Goal: Information Seeking & Learning: Check status

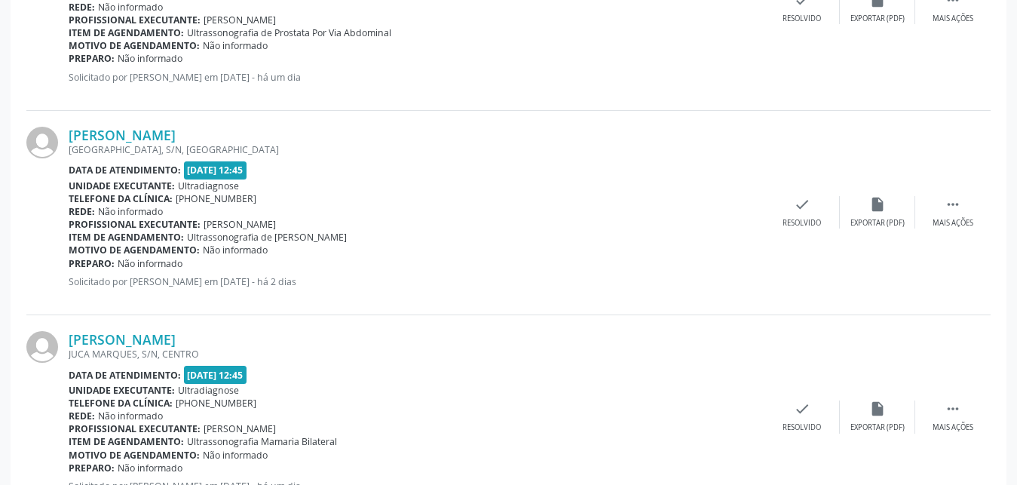
scroll to position [3096, 0]
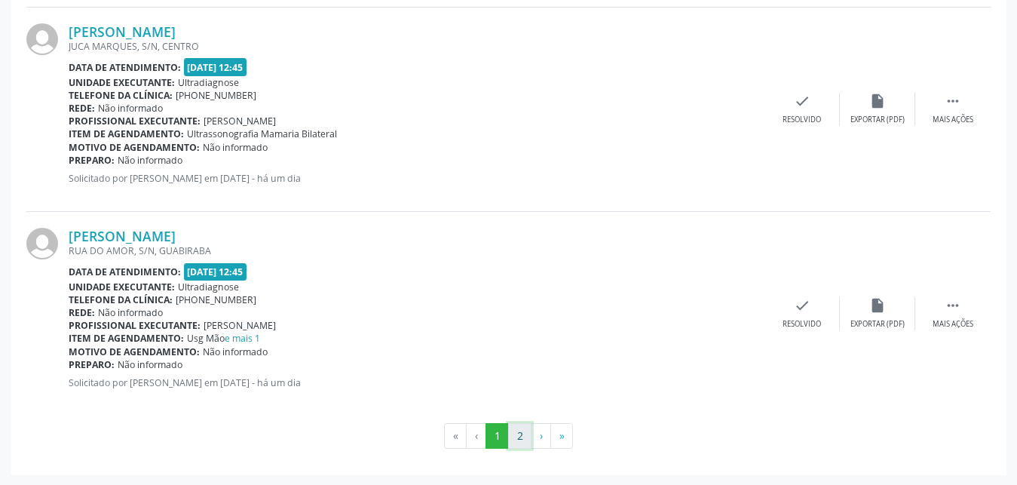
click at [524, 439] on button "2" at bounding box center [519, 436] width 23 height 26
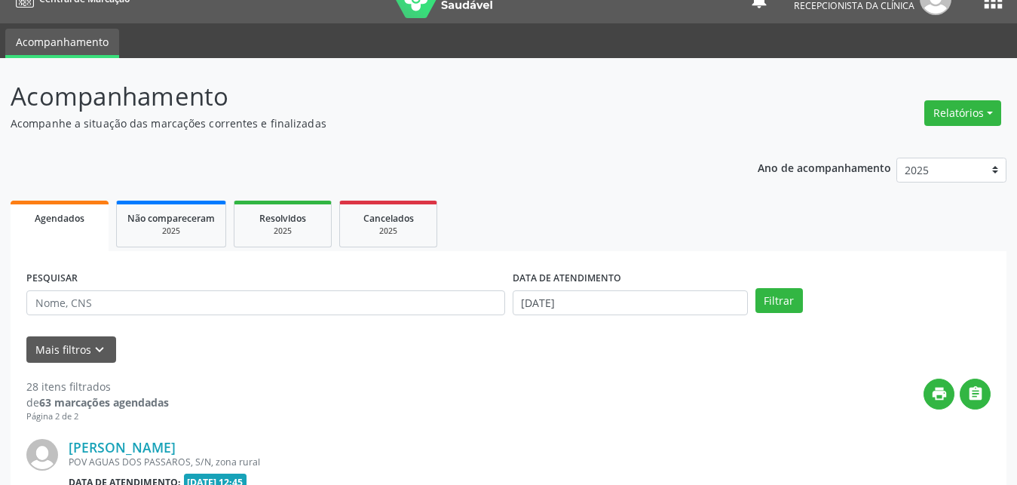
scroll to position [102, 0]
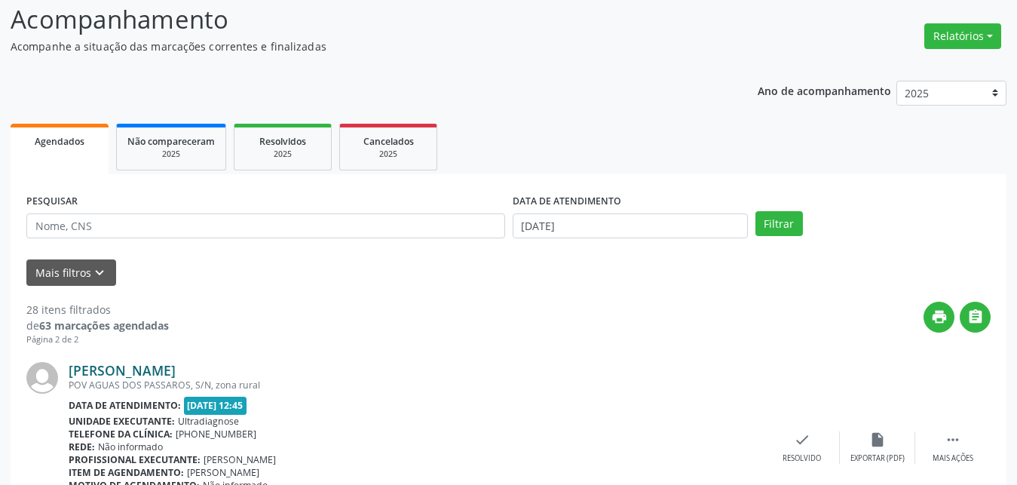
click at [108, 371] on link "[PERSON_NAME]" at bounding box center [122, 370] width 107 height 17
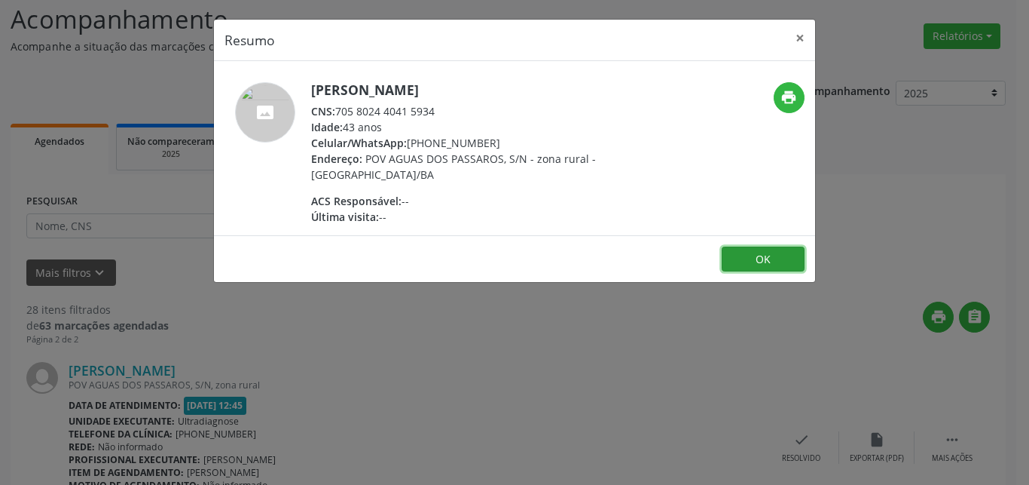
click at [770, 263] on button "OK" at bounding box center [763, 259] width 83 height 26
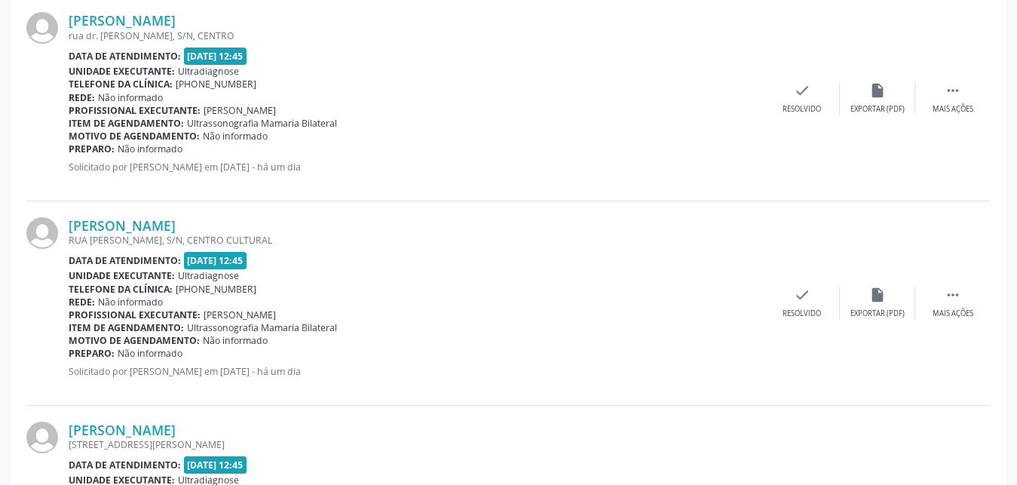
scroll to position [2162, 0]
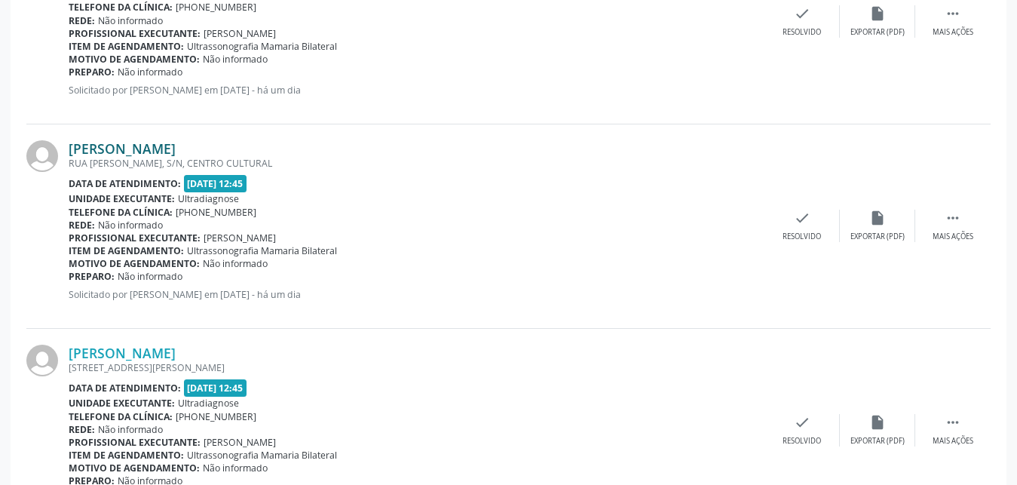
click at [110, 145] on link "[PERSON_NAME]" at bounding box center [122, 148] width 107 height 17
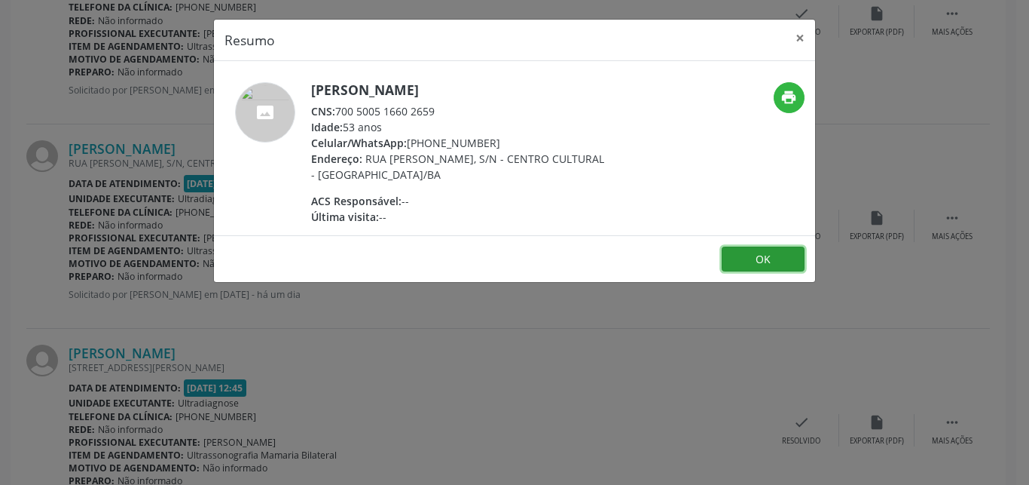
click at [803, 264] on button "OK" at bounding box center [763, 259] width 83 height 26
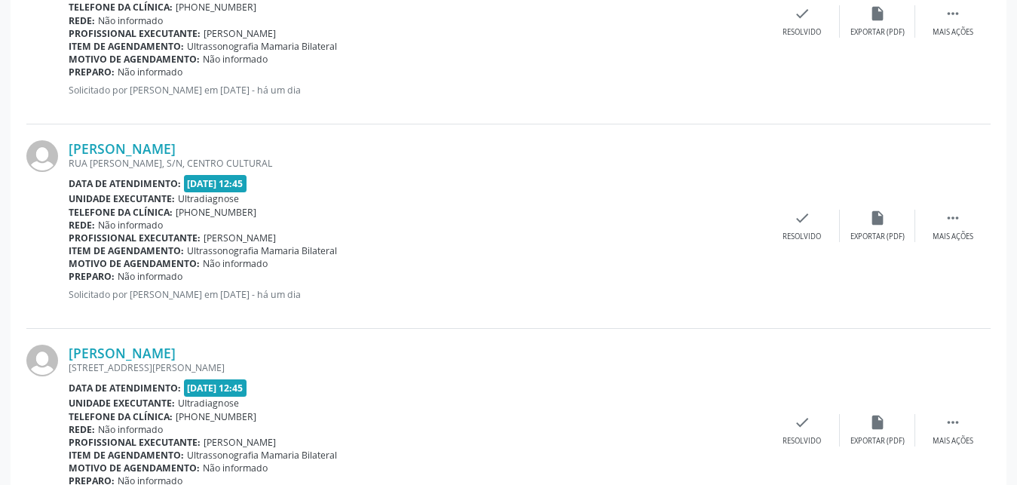
scroll to position [2687, 0]
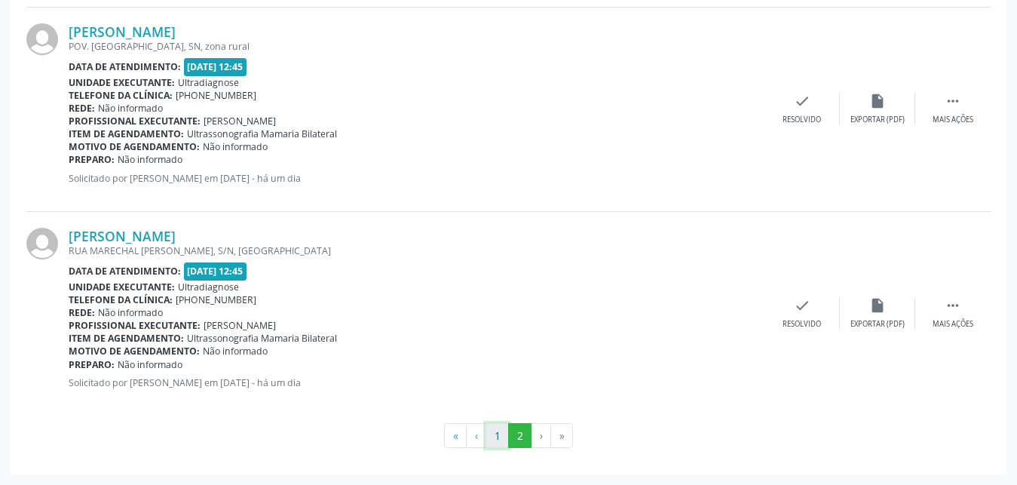
click at [498, 439] on button "1" at bounding box center [496, 436] width 23 height 26
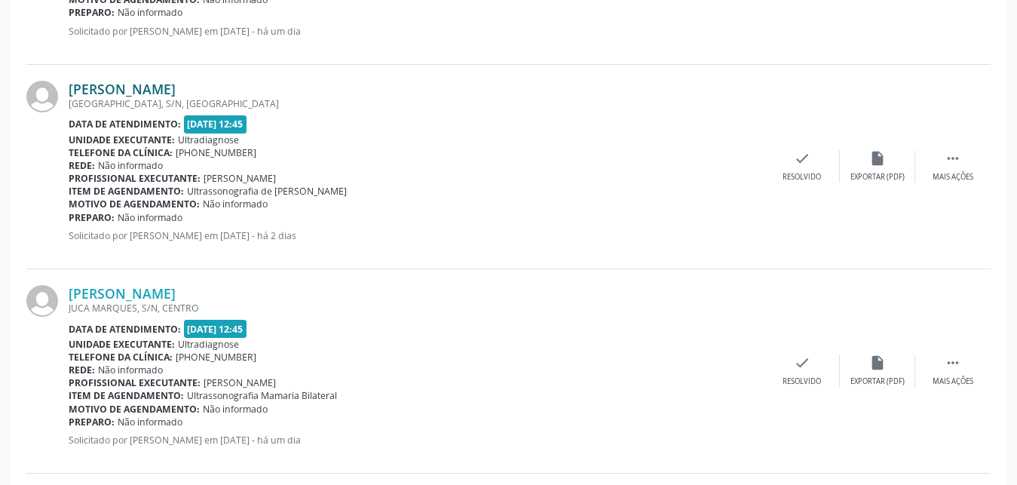
click at [142, 93] on link "[PERSON_NAME]" at bounding box center [122, 89] width 107 height 17
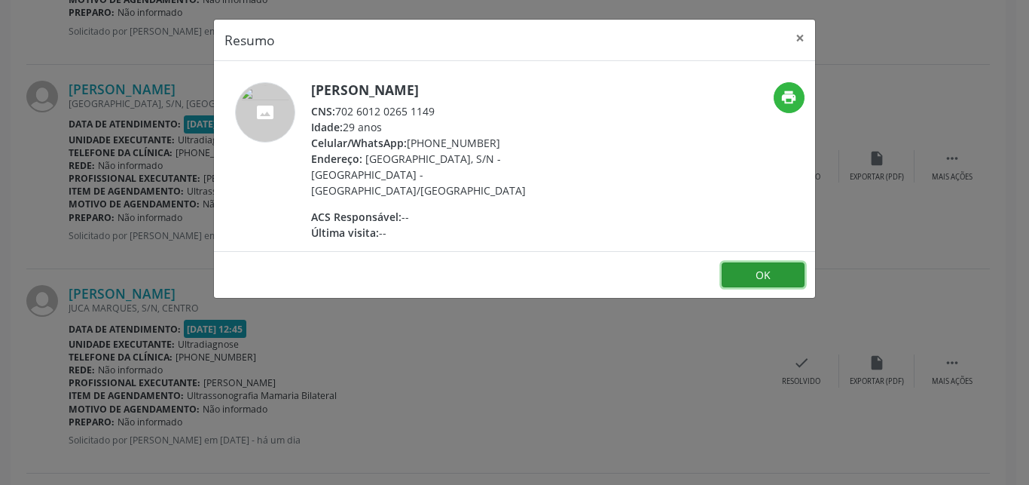
click at [778, 262] on button "OK" at bounding box center [763, 275] width 83 height 26
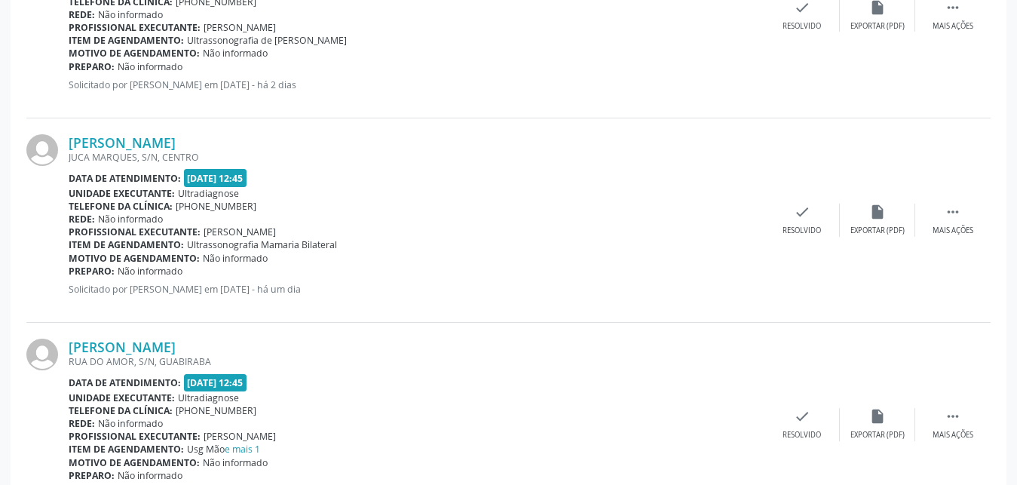
scroll to position [3096, 0]
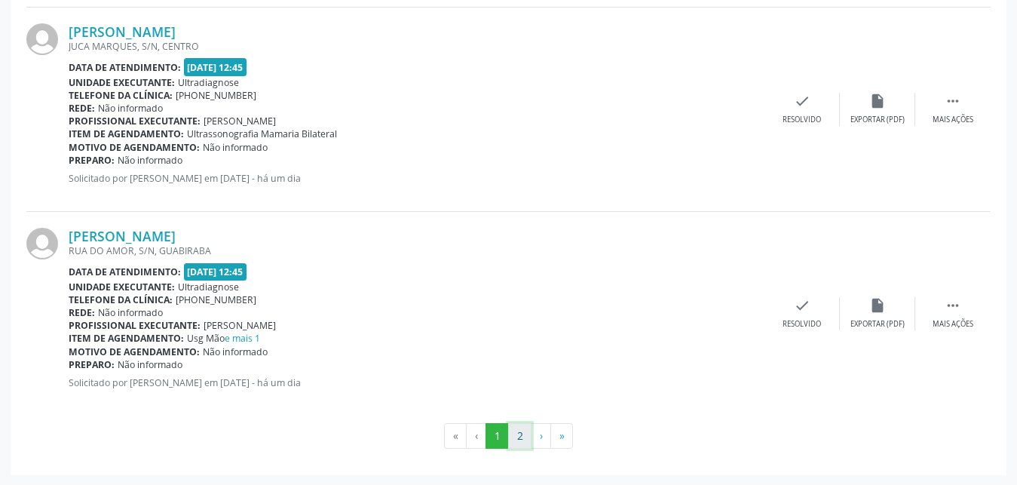
click at [523, 434] on button "2" at bounding box center [519, 436] width 23 height 26
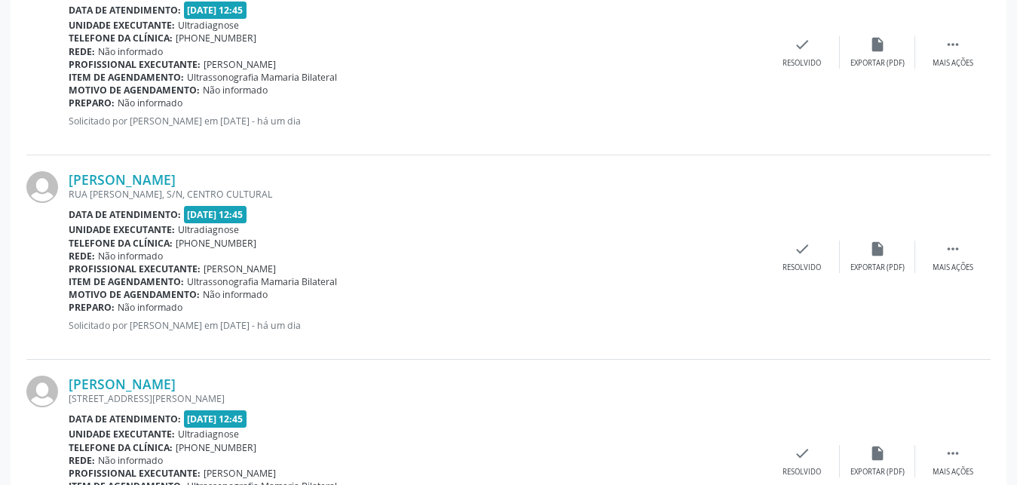
scroll to position [2218, 0]
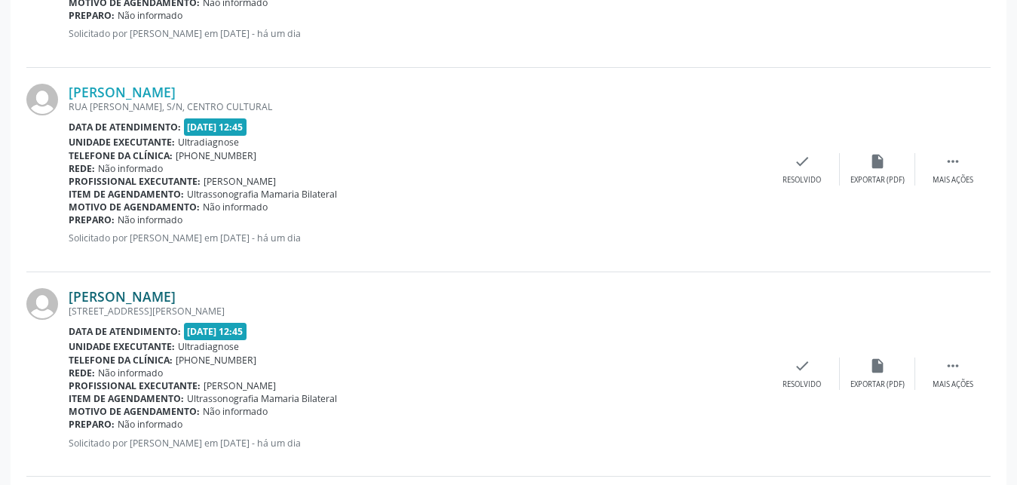
click at [112, 298] on link "[PERSON_NAME]" at bounding box center [122, 296] width 107 height 17
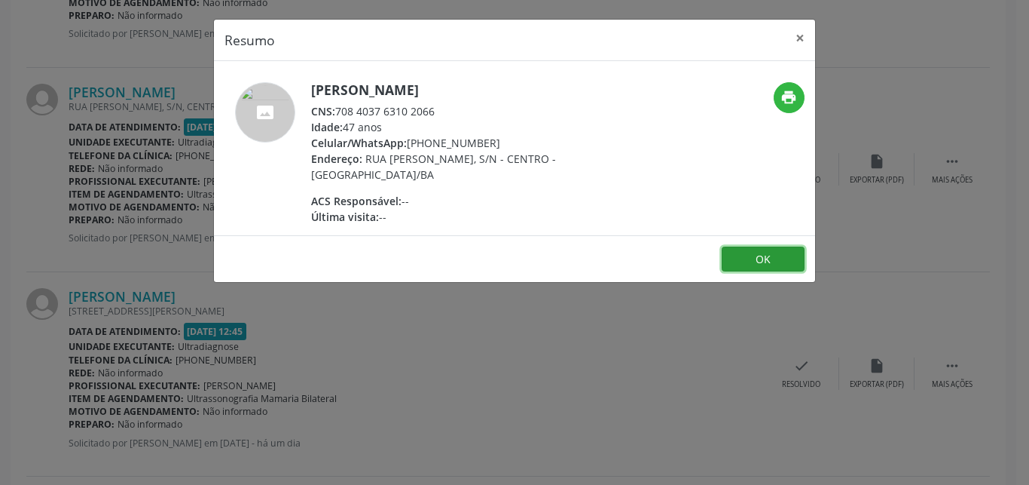
click at [768, 261] on button "OK" at bounding box center [763, 259] width 83 height 26
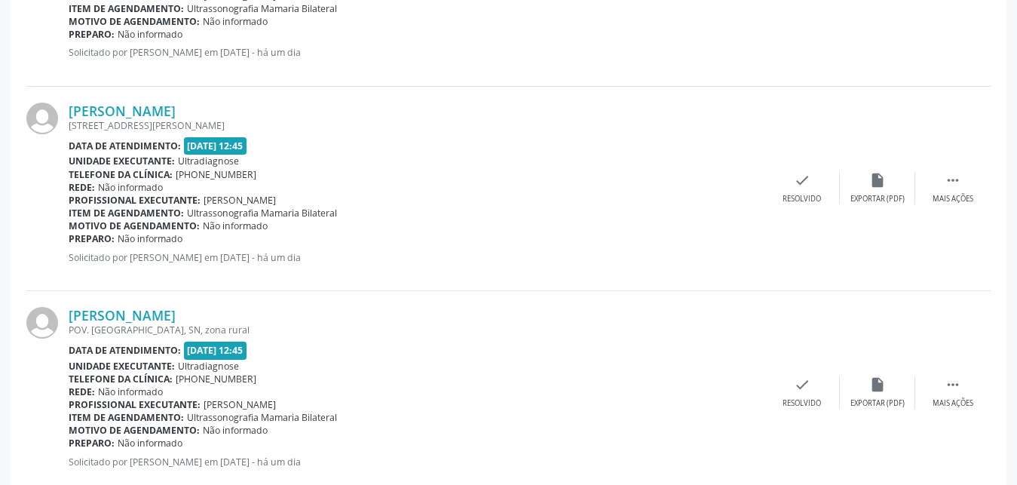
scroll to position [2451, 0]
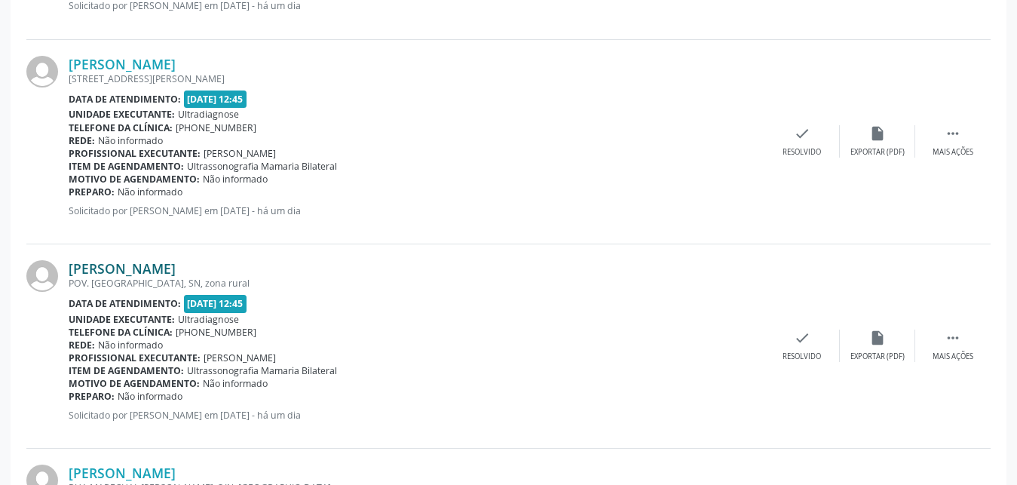
click at [118, 274] on link "[PERSON_NAME]" at bounding box center [122, 268] width 107 height 17
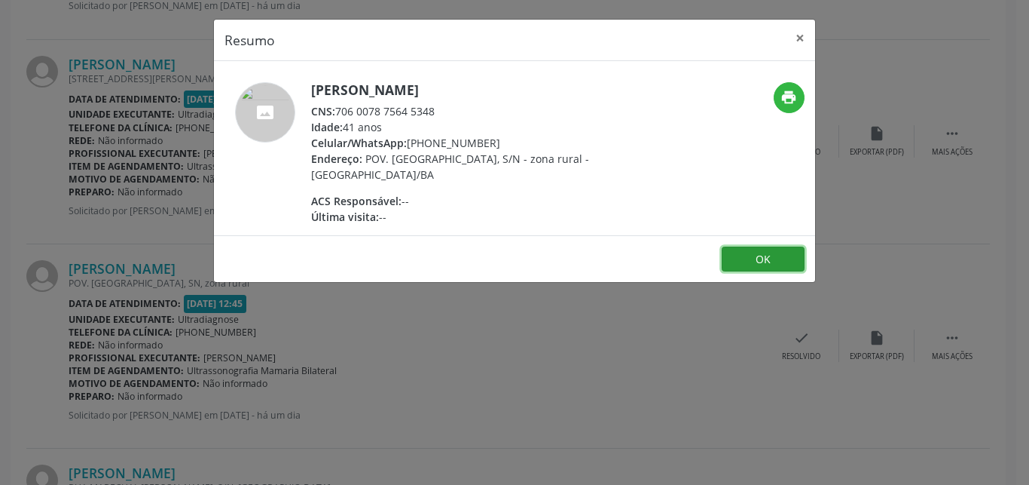
click at [754, 262] on button "OK" at bounding box center [763, 259] width 83 height 26
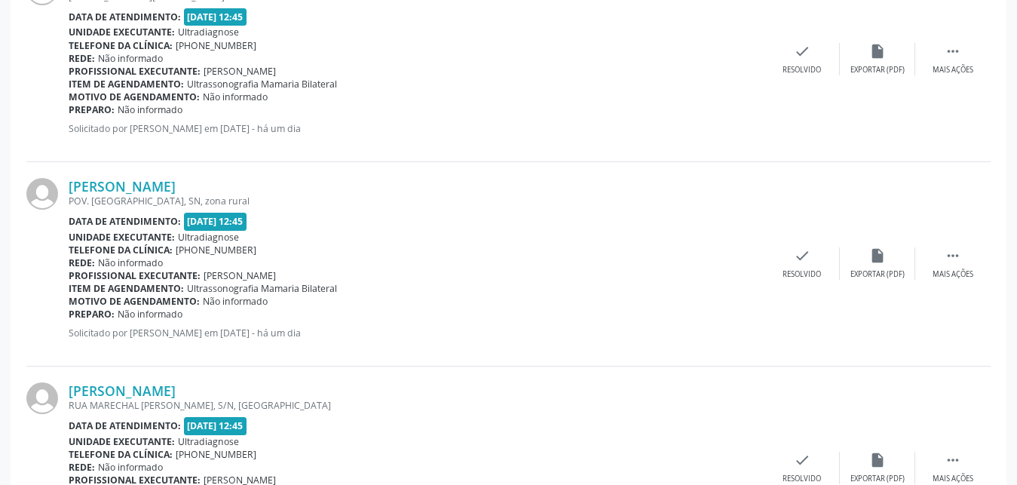
scroll to position [2687, 0]
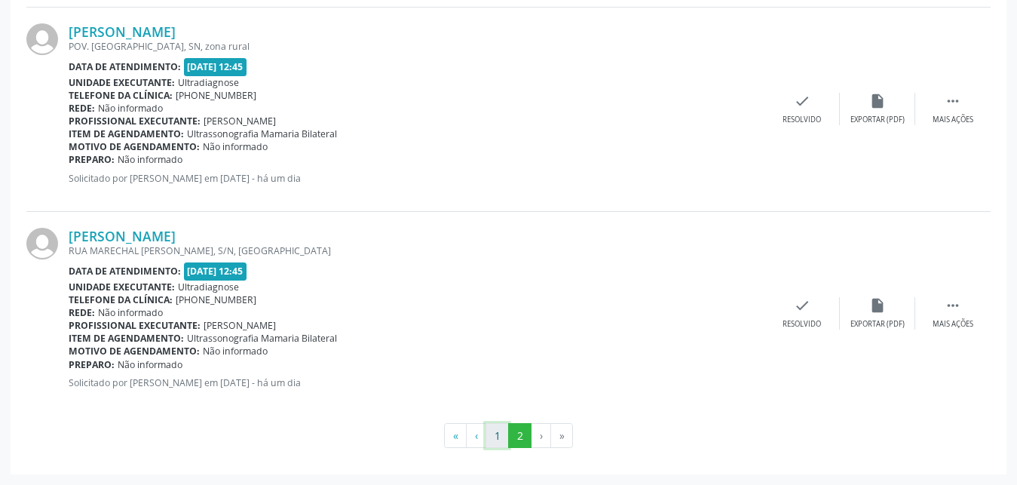
click at [499, 440] on button "1" at bounding box center [496, 436] width 23 height 26
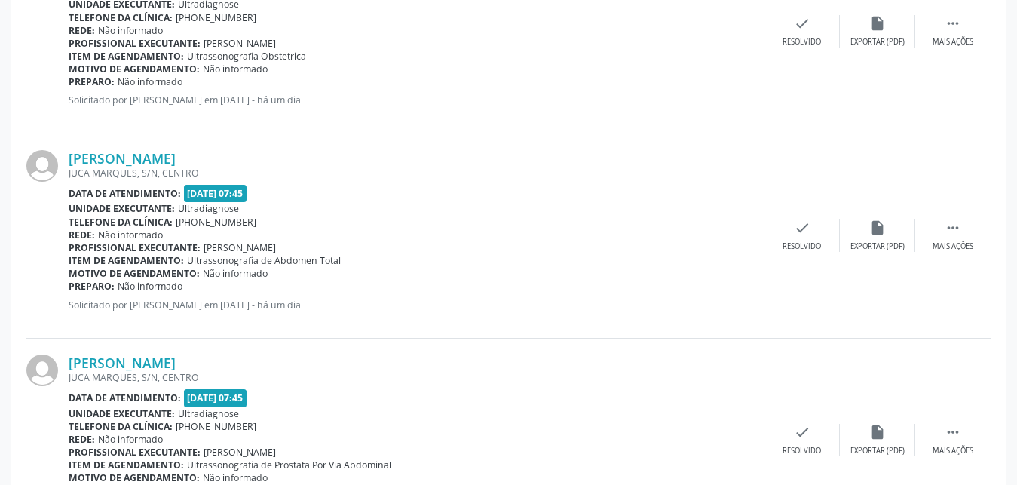
scroll to position [3096, 0]
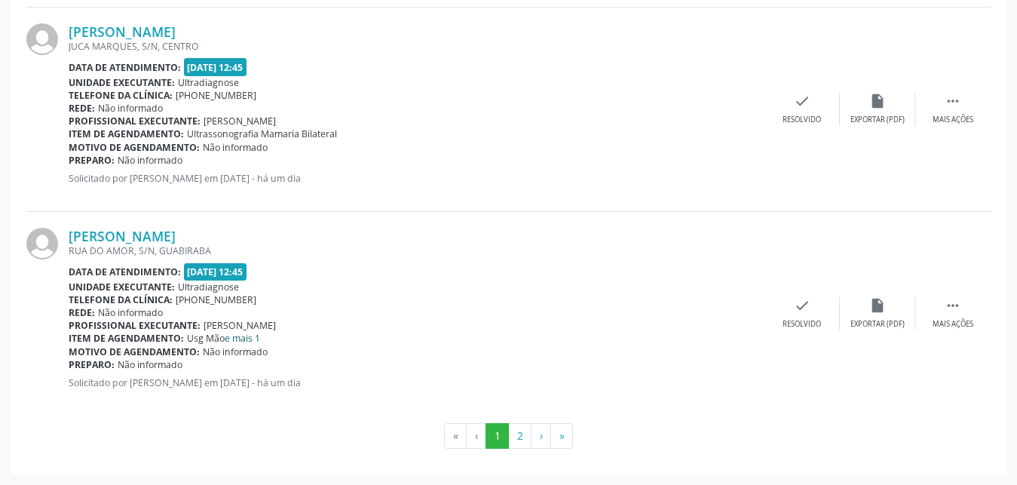
click at [240, 338] on link "e mais 1" at bounding box center [242, 338] width 35 height 13
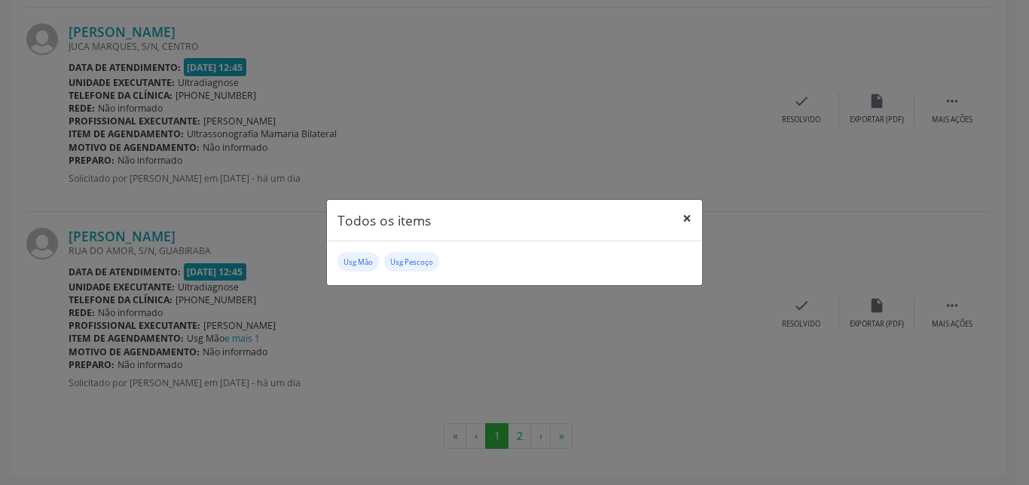
click at [685, 219] on button "×" at bounding box center [687, 218] width 30 height 37
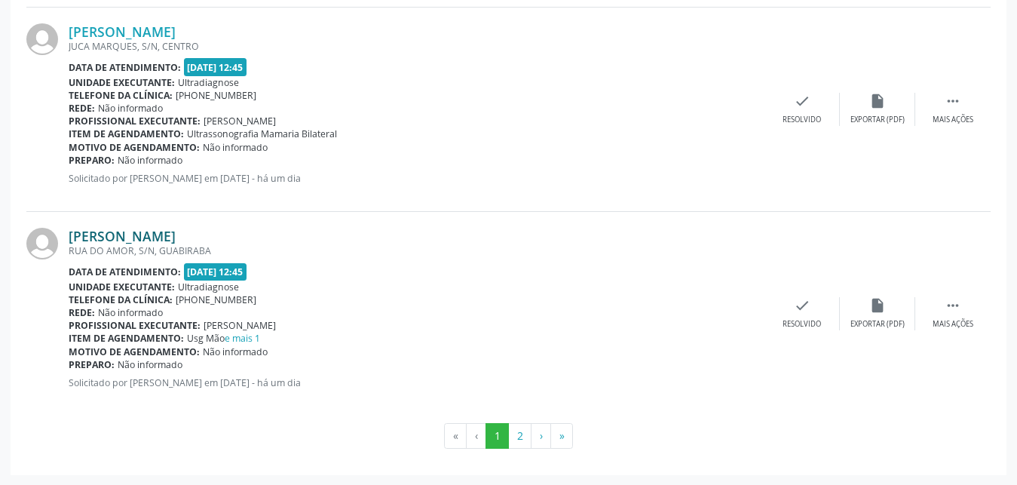
click at [133, 237] on link "[PERSON_NAME]" at bounding box center [122, 236] width 107 height 17
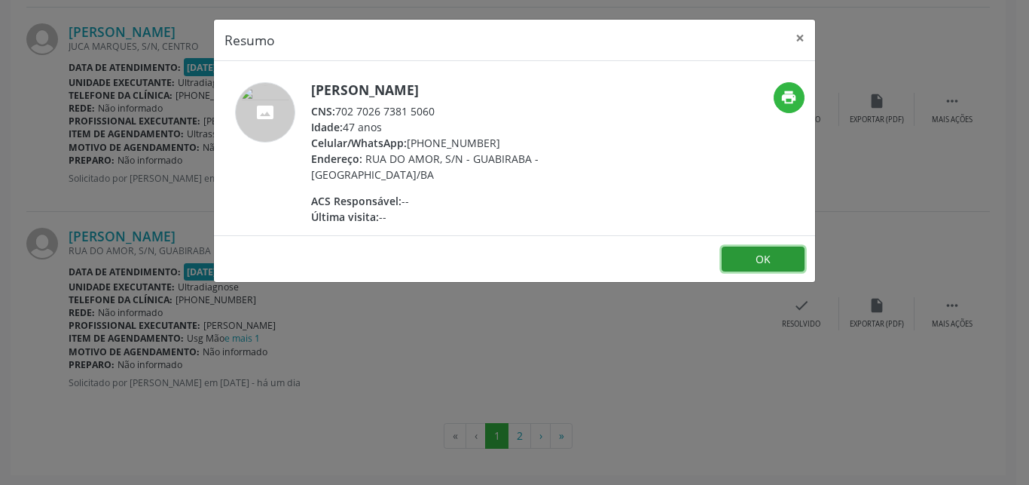
click at [748, 262] on button "OK" at bounding box center [763, 259] width 83 height 26
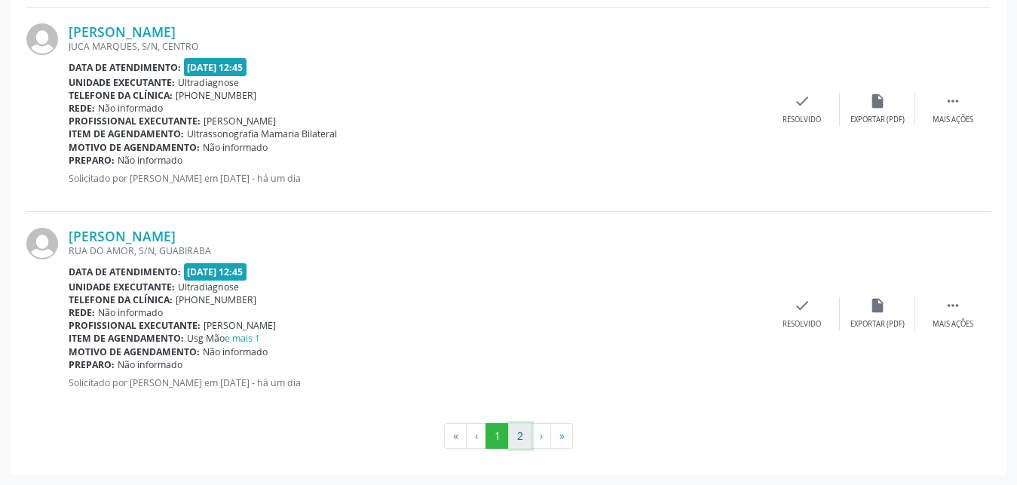
click at [513, 435] on button "2" at bounding box center [519, 436] width 23 height 26
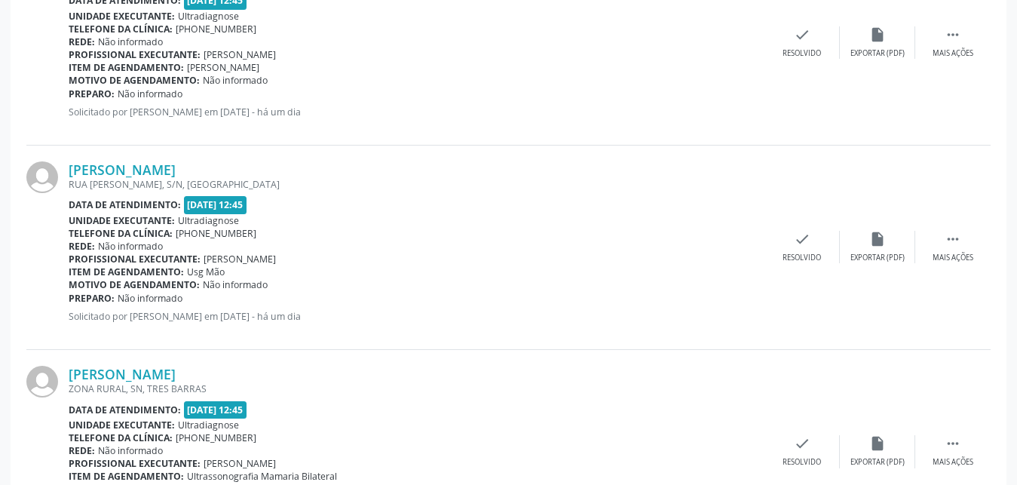
scroll to position [731, 0]
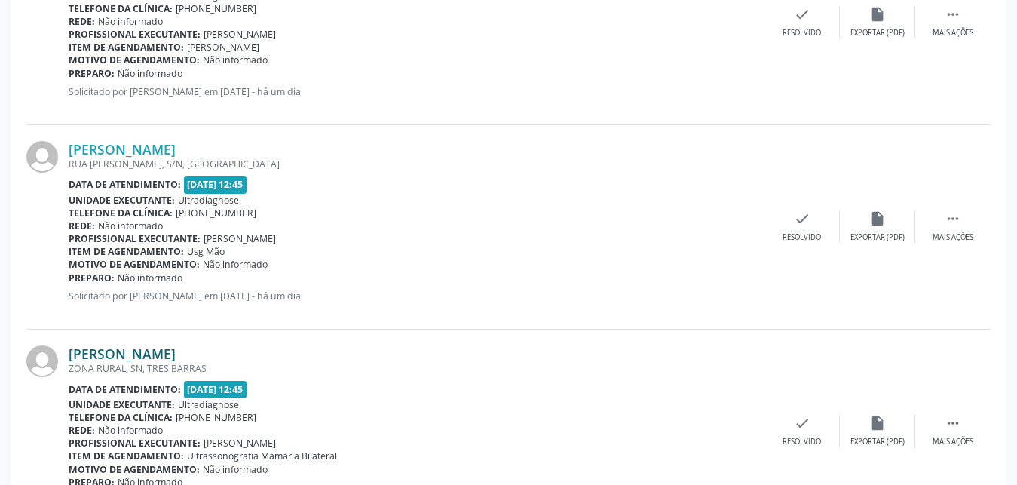
click at [112, 358] on link "[PERSON_NAME]" at bounding box center [122, 353] width 107 height 17
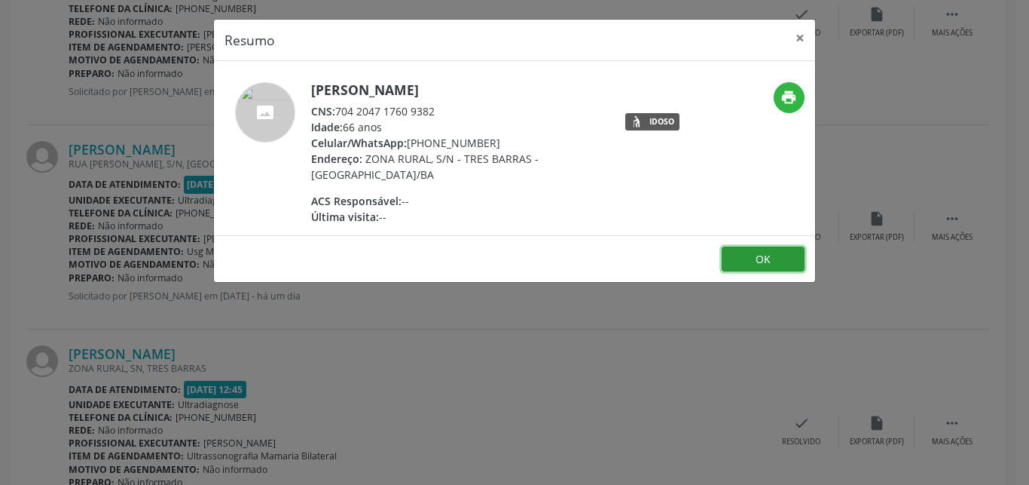
click at [738, 252] on button "OK" at bounding box center [763, 259] width 83 height 26
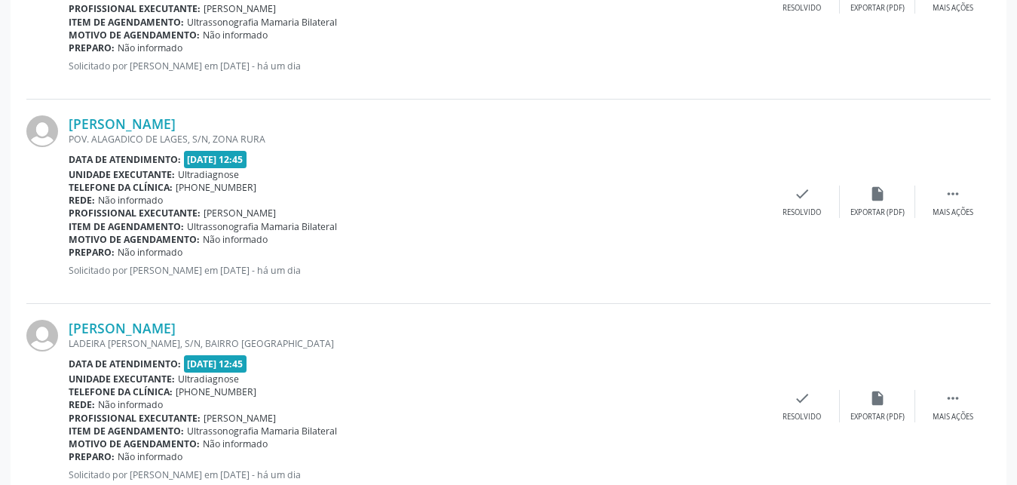
scroll to position [1467, 0]
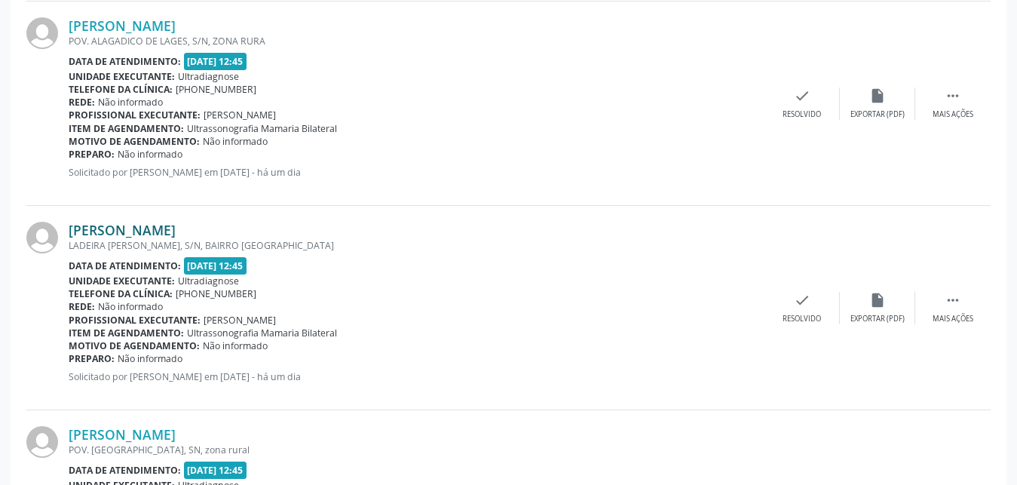
click at [108, 237] on link "[PERSON_NAME]" at bounding box center [122, 230] width 107 height 17
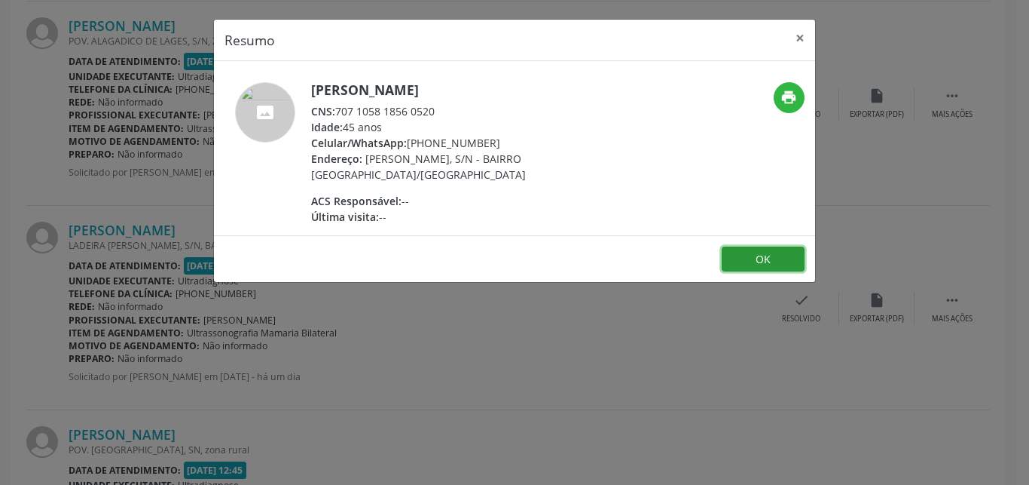
click at [785, 255] on button "OK" at bounding box center [763, 259] width 83 height 26
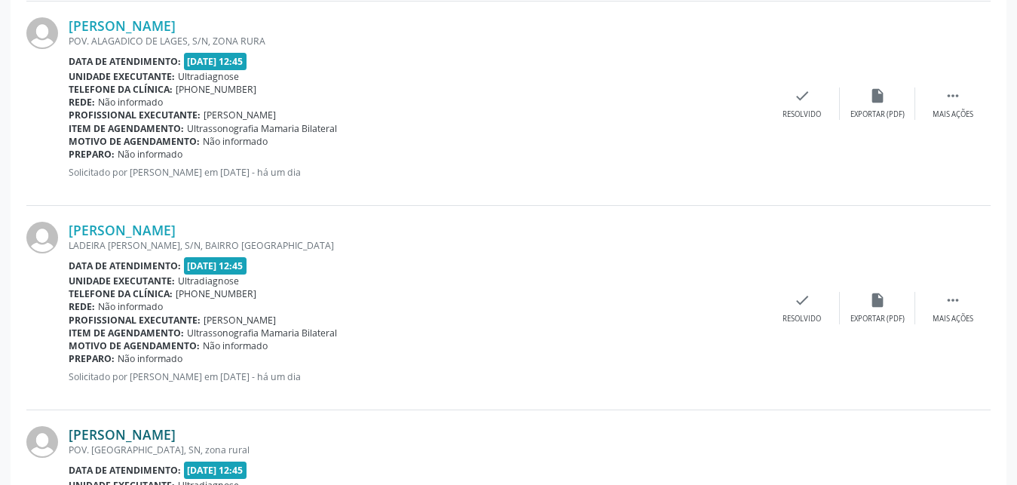
click at [104, 431] on link "[PERSON_NAME]" at bounding box center [122, 434] width 107 height 17
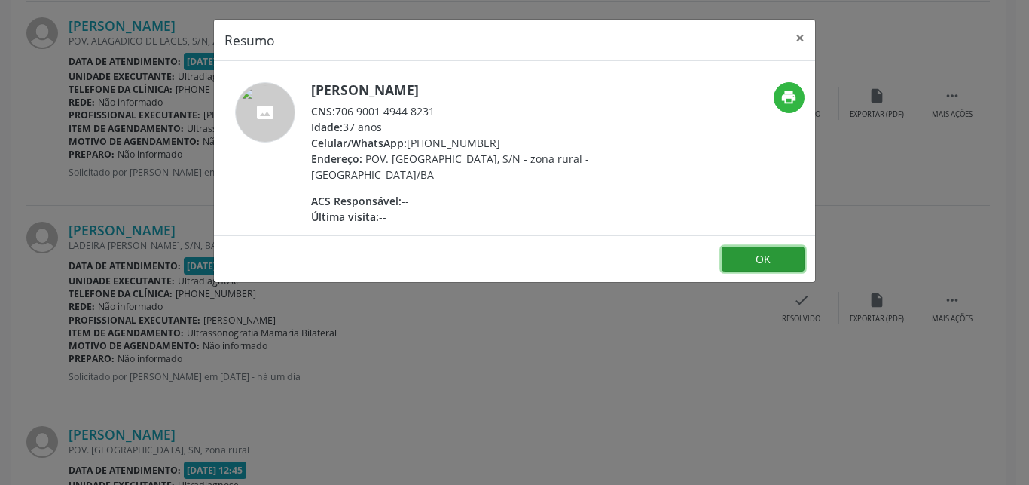
click at [739, 255] on button "OK" at bounding box center [763, 259] width 83 height 26
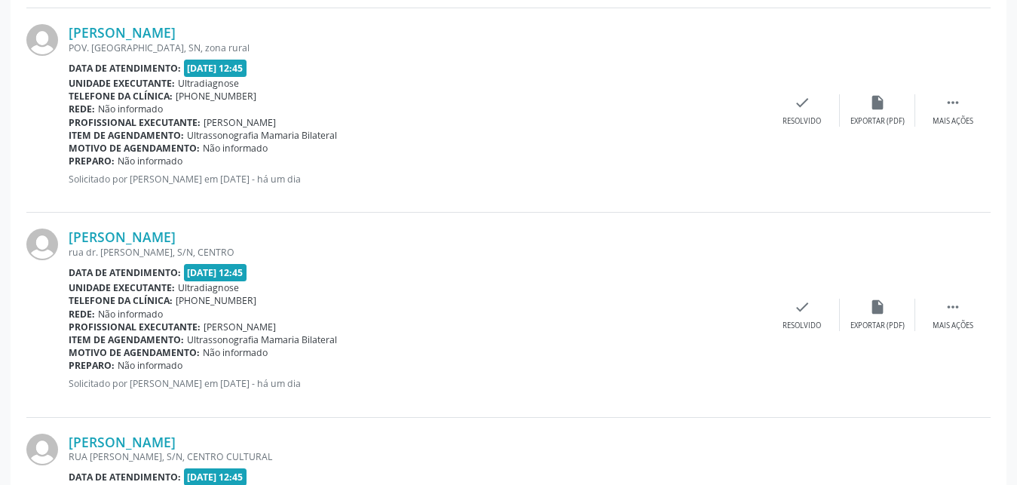
scroll to position [1879, 0]
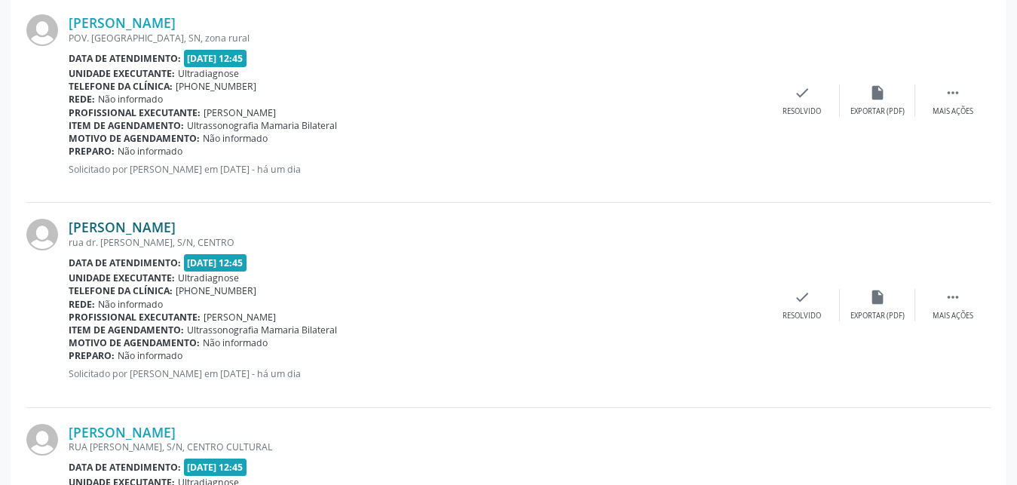
click at [117, 231] on link "[PERSON_NAME]" at bounding box center [122, 227] width 107 height 17
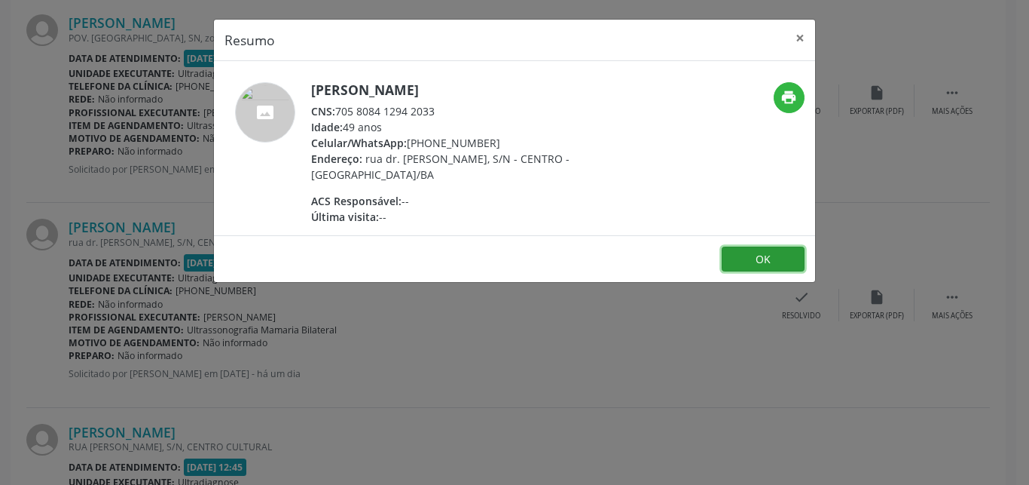
click at [741, 252] on button "OK" at bounding box center [763, 259] width 83 height 26
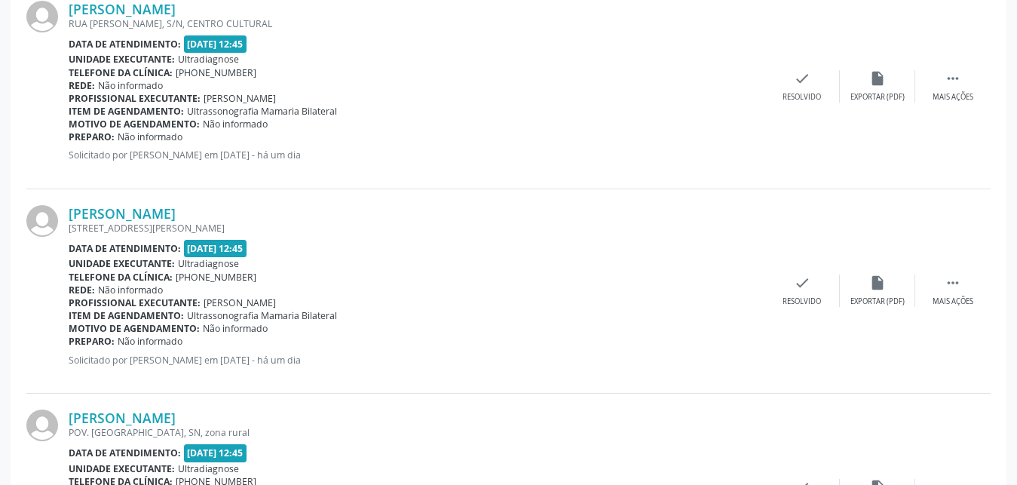
scroll to position [2687, 0]
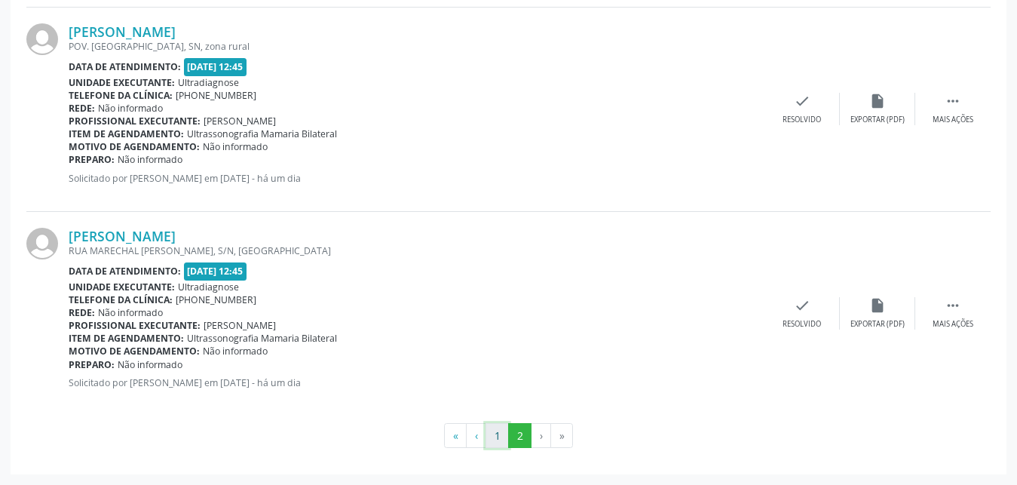
click at [494, 435] on button "1" at bounding box center [496, 436] width 23 height 26
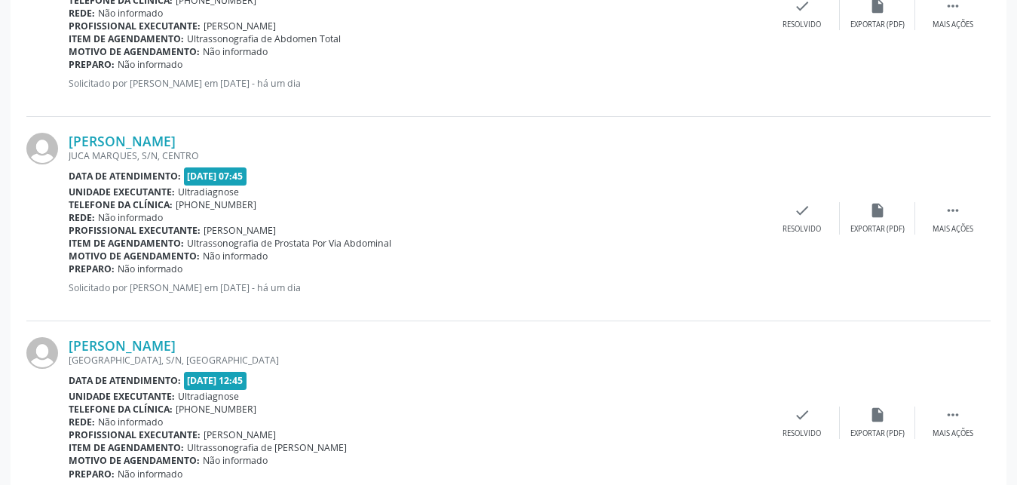
scroll to position [3096, 0]
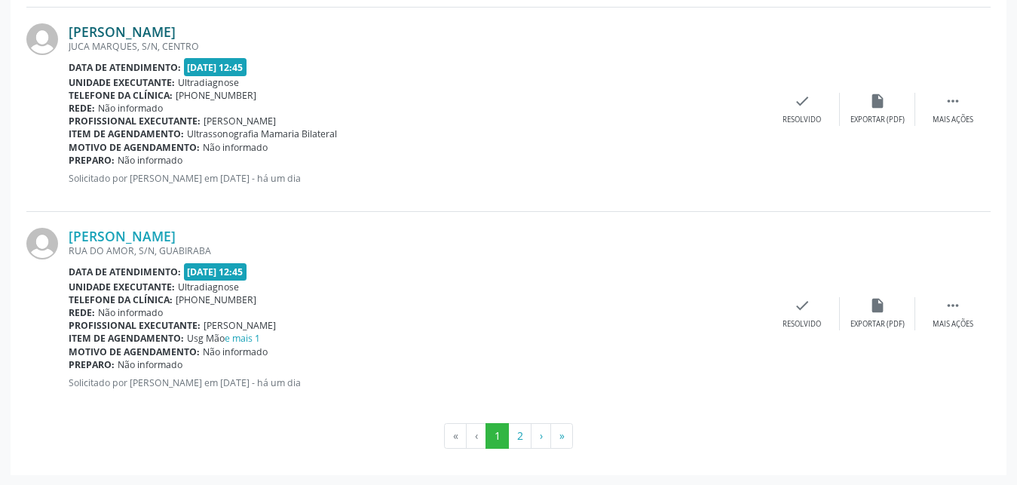
click at [71, 35] on link "[PERSON_NAME]" at bounding box center [122, 31] width 107 height 17
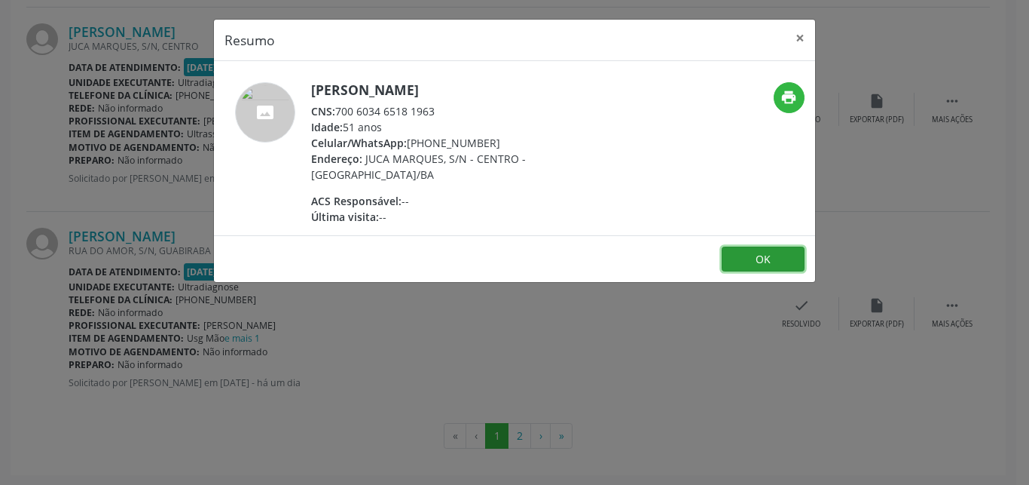
click at [760, 261] on button "OK" at bounding box center [763, 259] width 83 height 26
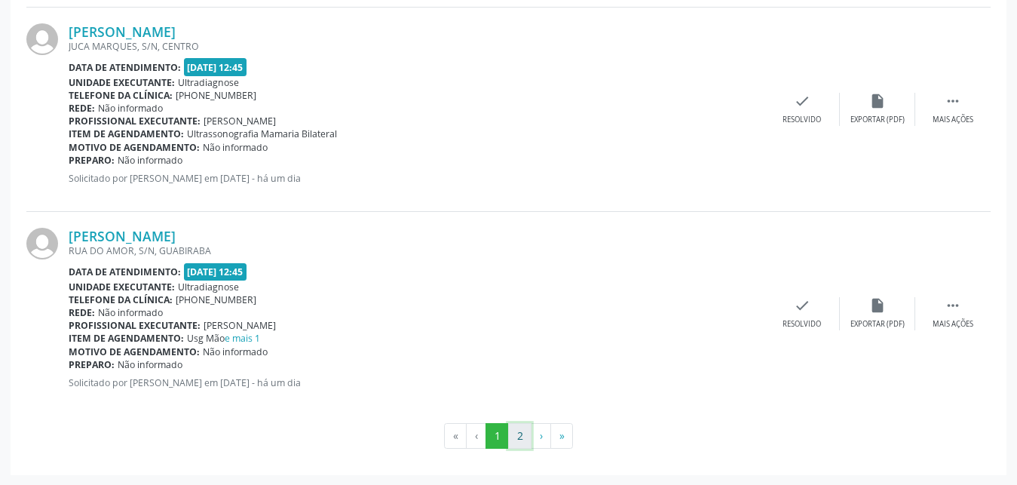
click at [518, 433] on button "2" at bounding box center [519, 436] width 23 height 26
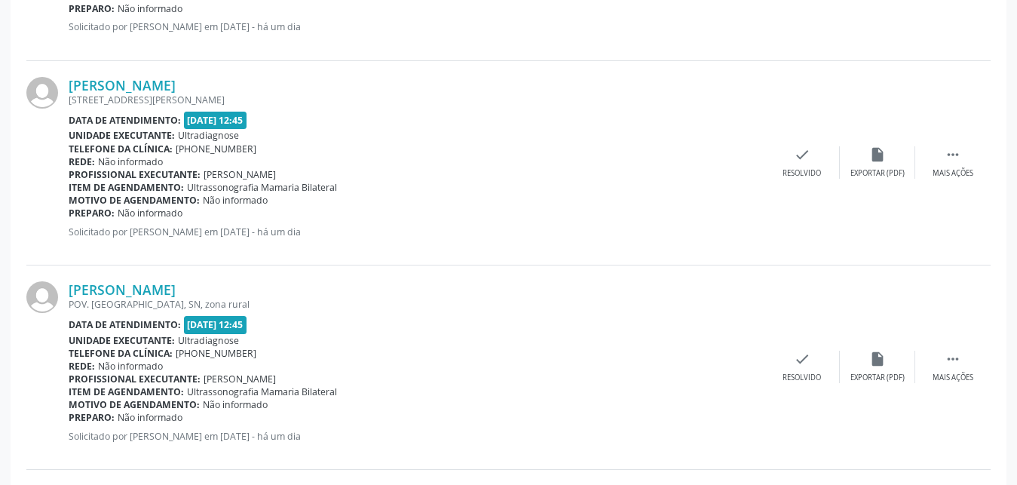
scroll to position [2687, 0]
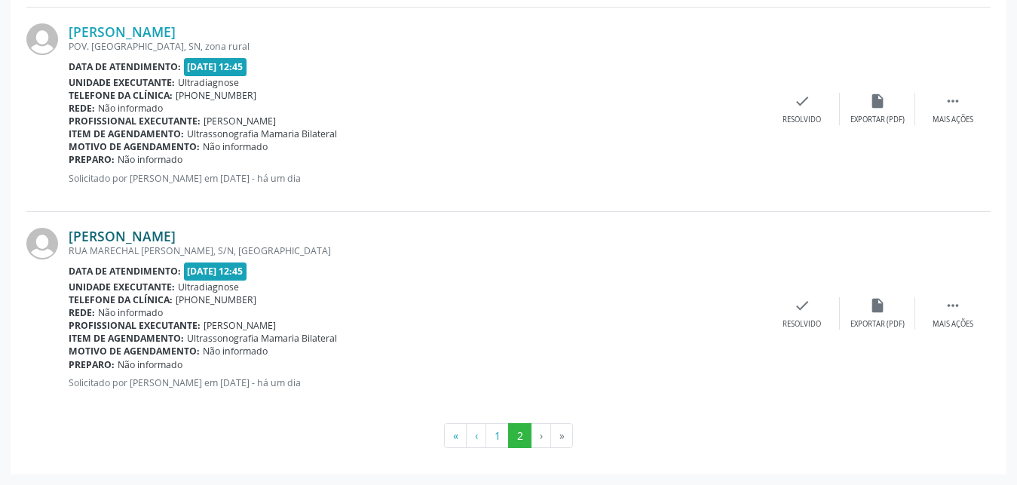
click at [117, 235] on link "[PERSON_NAME]" at bounding box center [122, 236] width 107 height 17
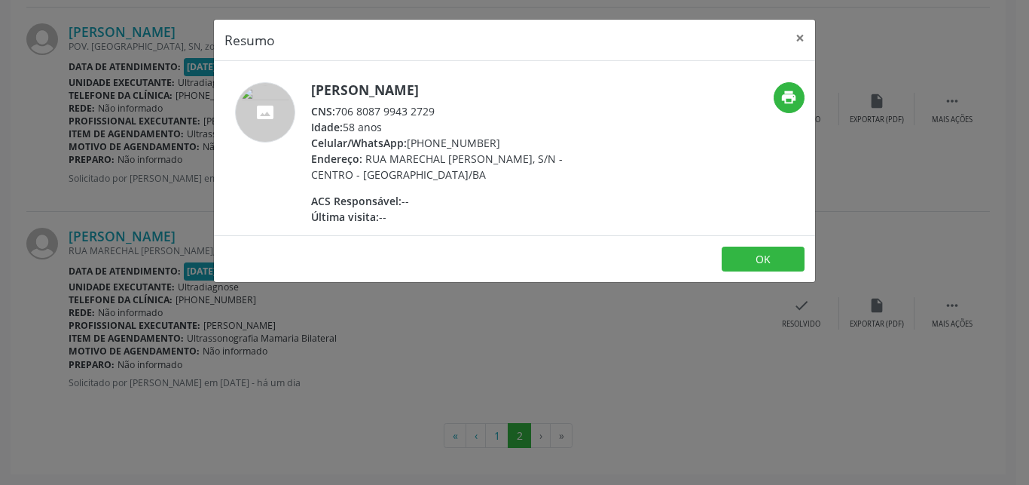
click at [572, 405] on div "Resumo × [PERSON_NAME] CNS: 706 8087 9943 2729 Idade: 58 anos Celular/WhatsApp:…" at bounding box center [514, 242] width 1029 height 485
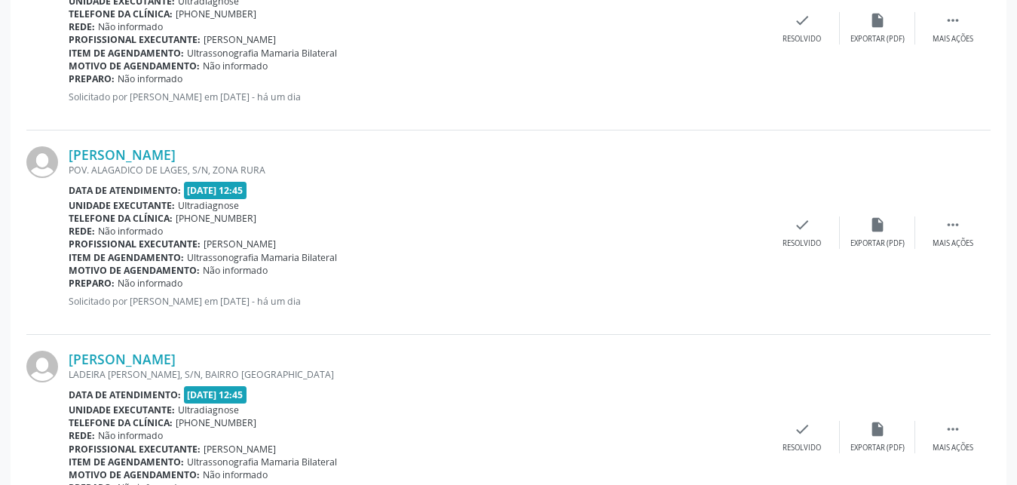
scroll to position [1240, 0]
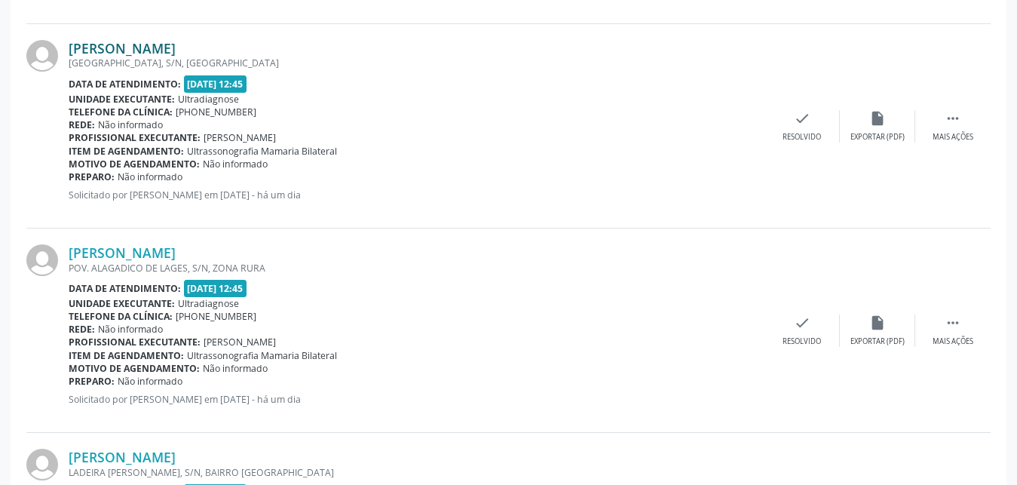
click at [100, 50] on link "[PERSON_NAME]" at bounding box center [122, 48] width 107 height 17
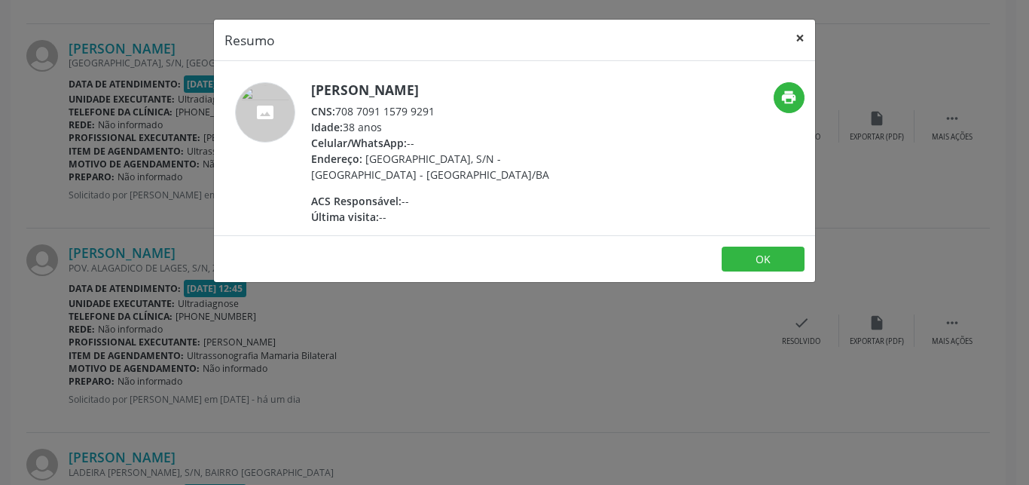
click at [803, 39] on button "×" at bounding box center [800, 38] width 30 height 37
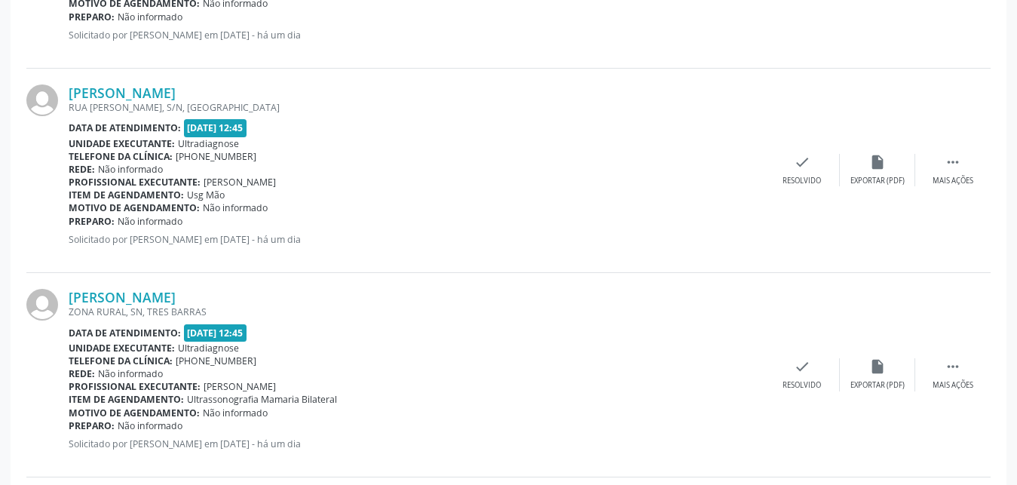
scroll to position [726, 0]
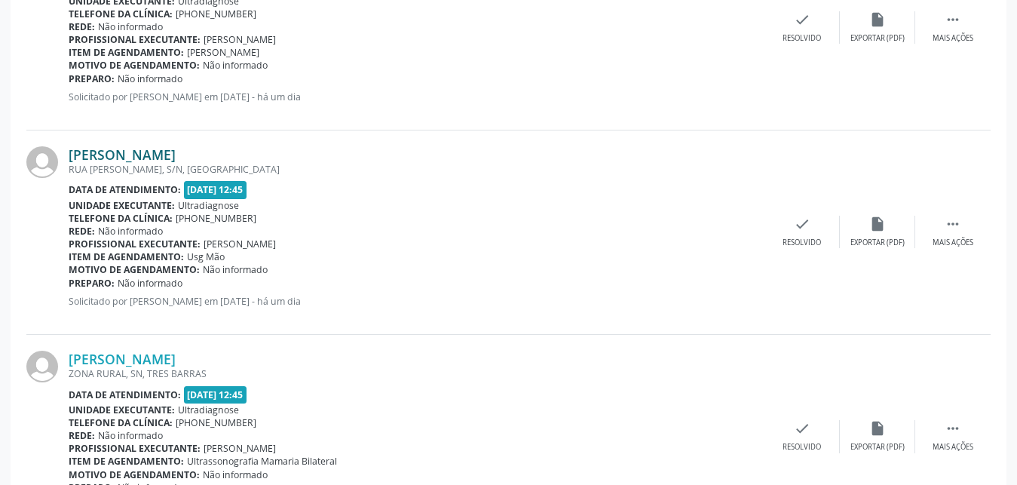
click at [139, 155] on link "[PERSON_NAME]" at bounding box center [122, 154] width 107 height 17
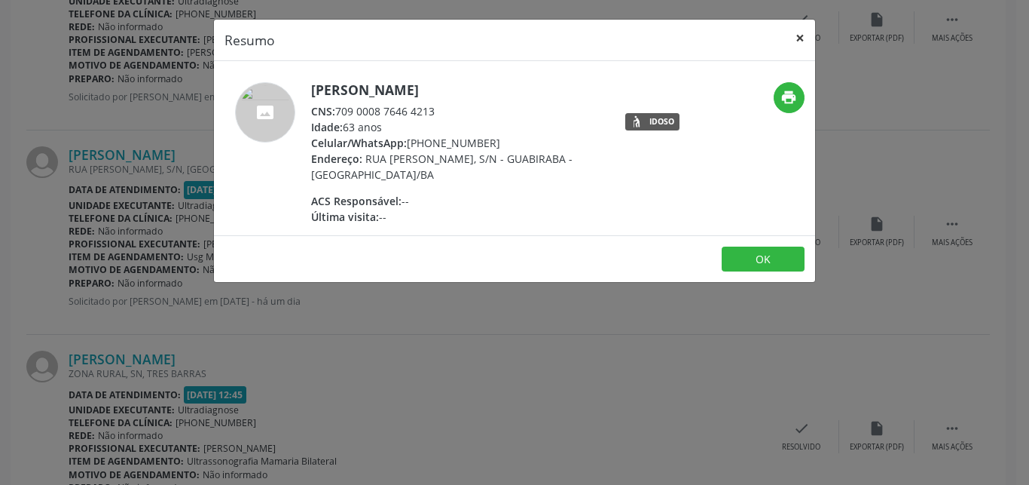
click at [801, 35] on button "×" at bounding box center [800, 38] width 30 height 37
